Goal: Navigation & Orientation: Find specific page/section

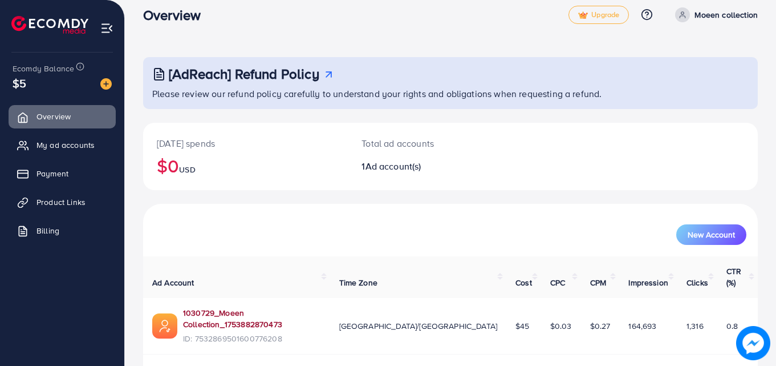
scroll to position [27, 0]
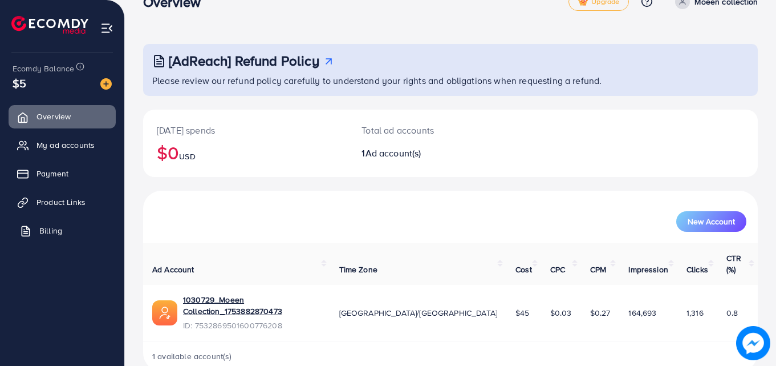
click at [54, 226] on span "Billing" at bounding box center [50, 230] width 23 height 11
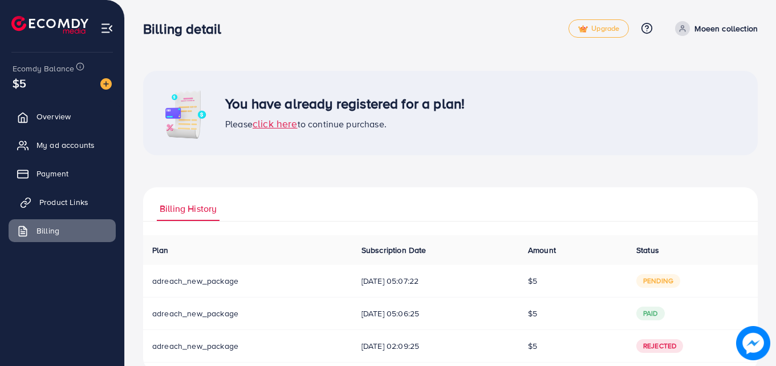
click at [45, 196] on span "Product Links" at bounding box center [63, 201] width 49 height 11
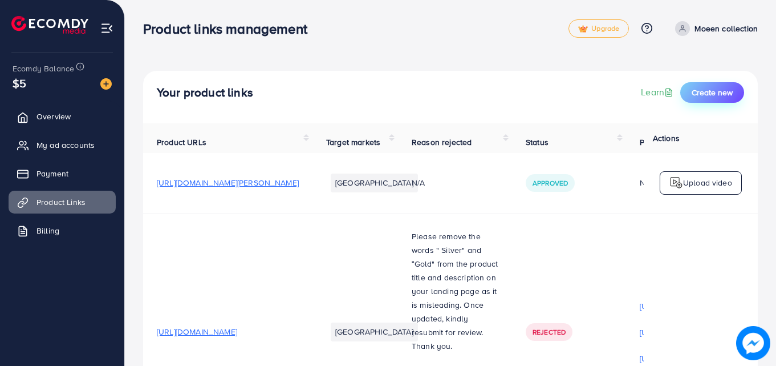
click at [704, 99] on button "Create new" at bounding box center [713, 92] width 64 height 21
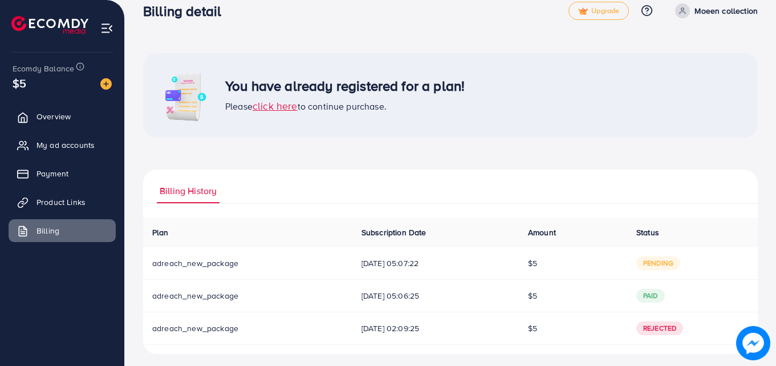
scroll to position [24, 0]
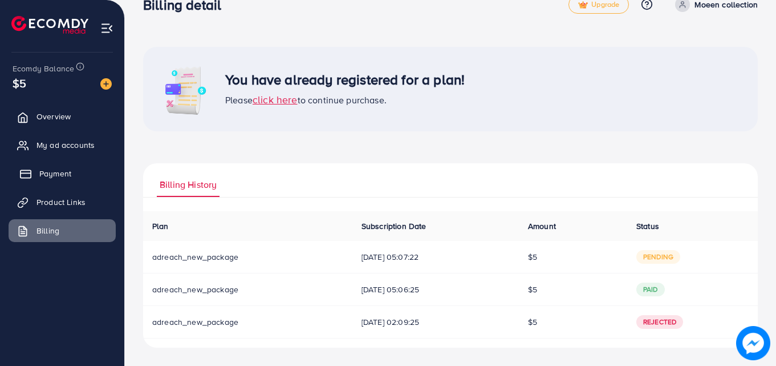
click at [46, 168] on span "Payment" at bounding box center [55, 173] width 32 height 11
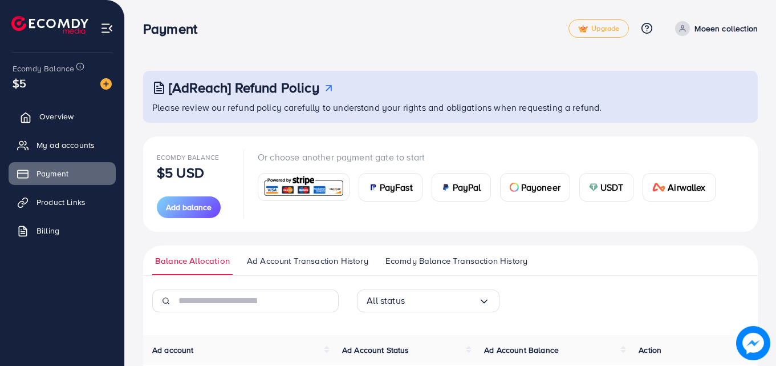
click at [57, 114] on span "Overview" at bounding box center [56, 116] width 34 height 11
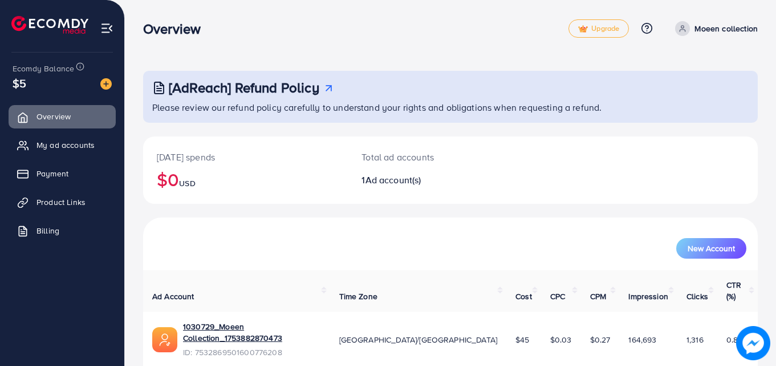
drag, startPoint x: 775, startPoint y: 61, endPoint x: 773, endPoint y: 100, distance: 38.8
click at [773, 100] on div "[AdReach] Refund Policy Please review our refund policy carefully to understand…" at bounding box center [450, 208] width 651 height 416
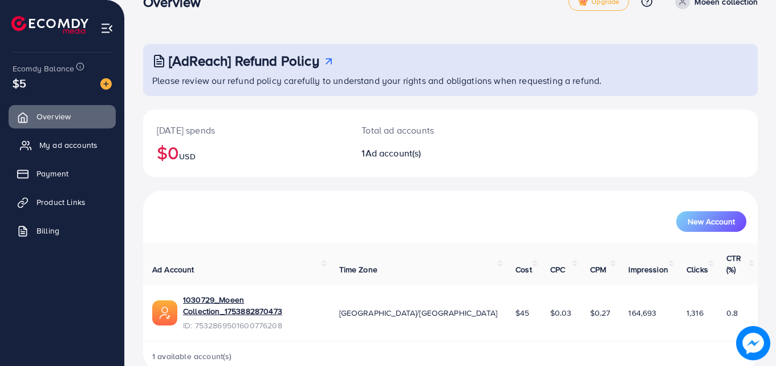
click at [68, 144] on span "My ad accounts" at bounding box center [68, 144] width 58 height 11
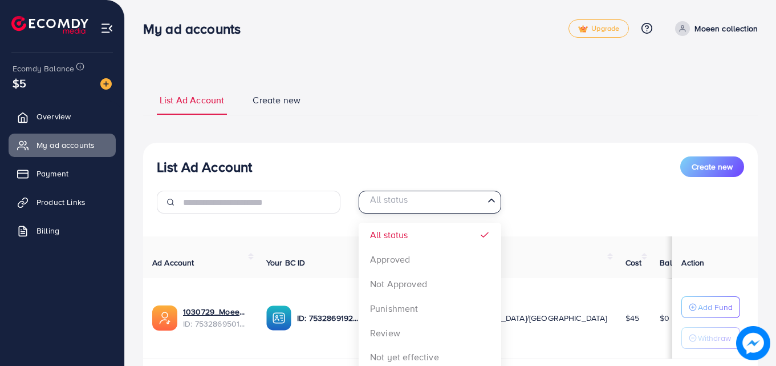
click at [492, 208] on div "All status Loading..." at bounding box center [430, 202] width 143 height 23
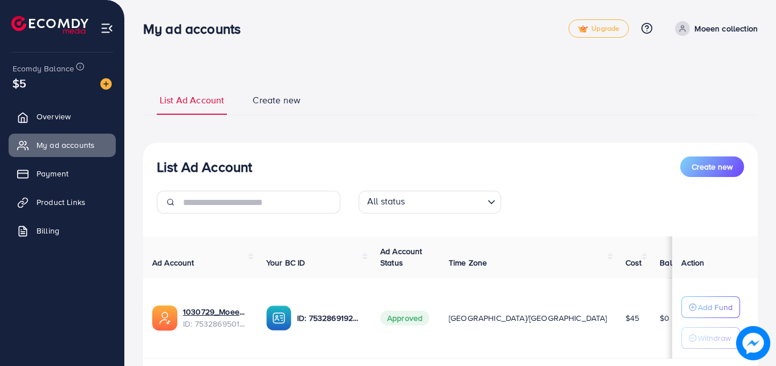
click at [522, 150] on div "List Ad Account Create new All status Loading... All status Approved Not Approv…" at bounding box center [450, 276] width 615 height 266
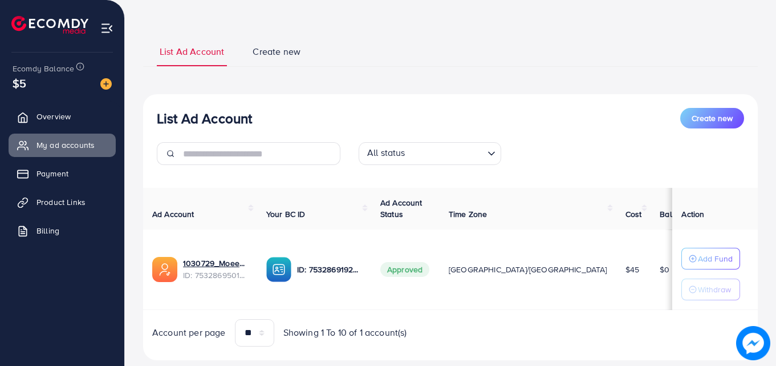
scroll to position [70, 0]
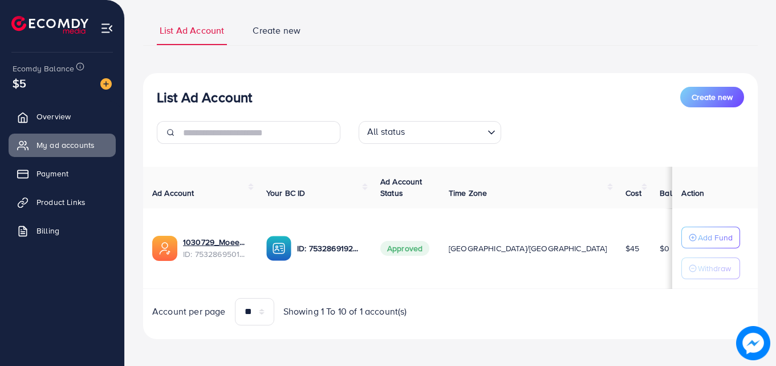
click at [466, 86] on div "List Ad Account Create new All status Loading... Ad Account Your BC ID Ad Accou…" at bounding box center [450, 206] width 615 height 266
click at [65, 203] on span "Product Links" at bounding box center [63, 201] width 49 height 11
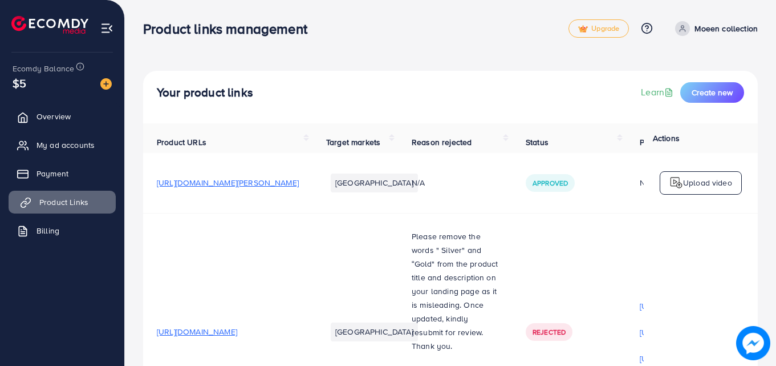
click at [65, 203] on span "Product Links" at bounding box center [63, 201] width 49 height 11
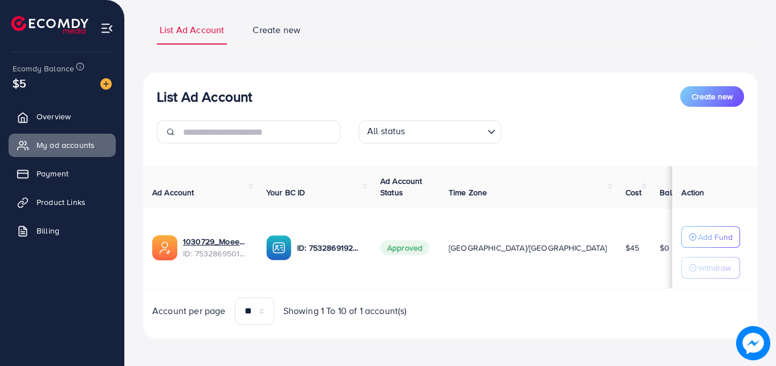
scroll to position [75, 0]
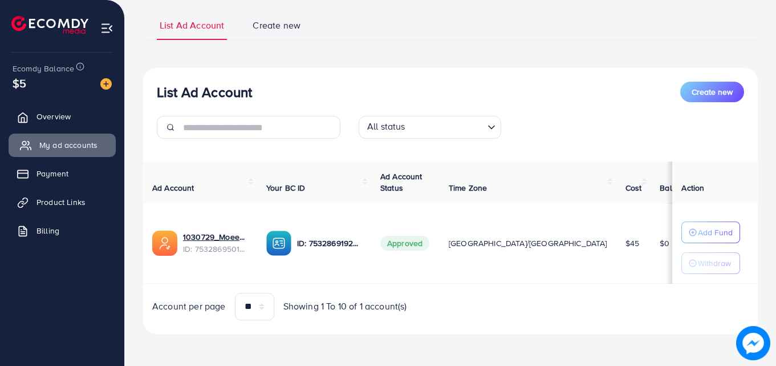
click at [88, 136] on link "My ad accounts" at bounding box center [62, 144] width 107 height 23
click at [169, 243] on img at bounding box center [164, 242] width 25 height 25
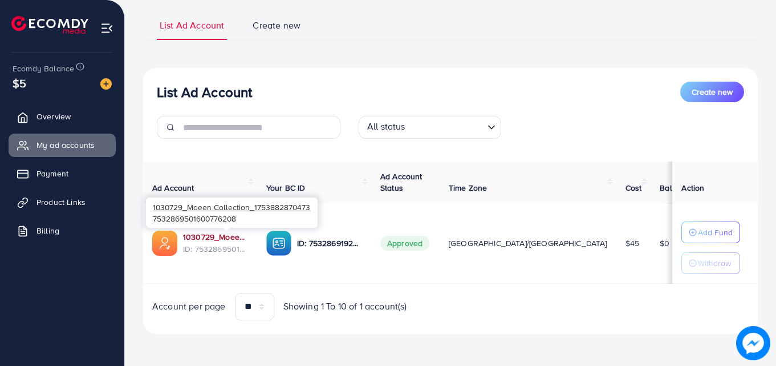
click at [221, 242] on link "1030729_Moeen Collection_1753882870473" at bounding box center [215, 236] width 65 height 11
